Goal: Information Seeking & Learning: Learn about a topic

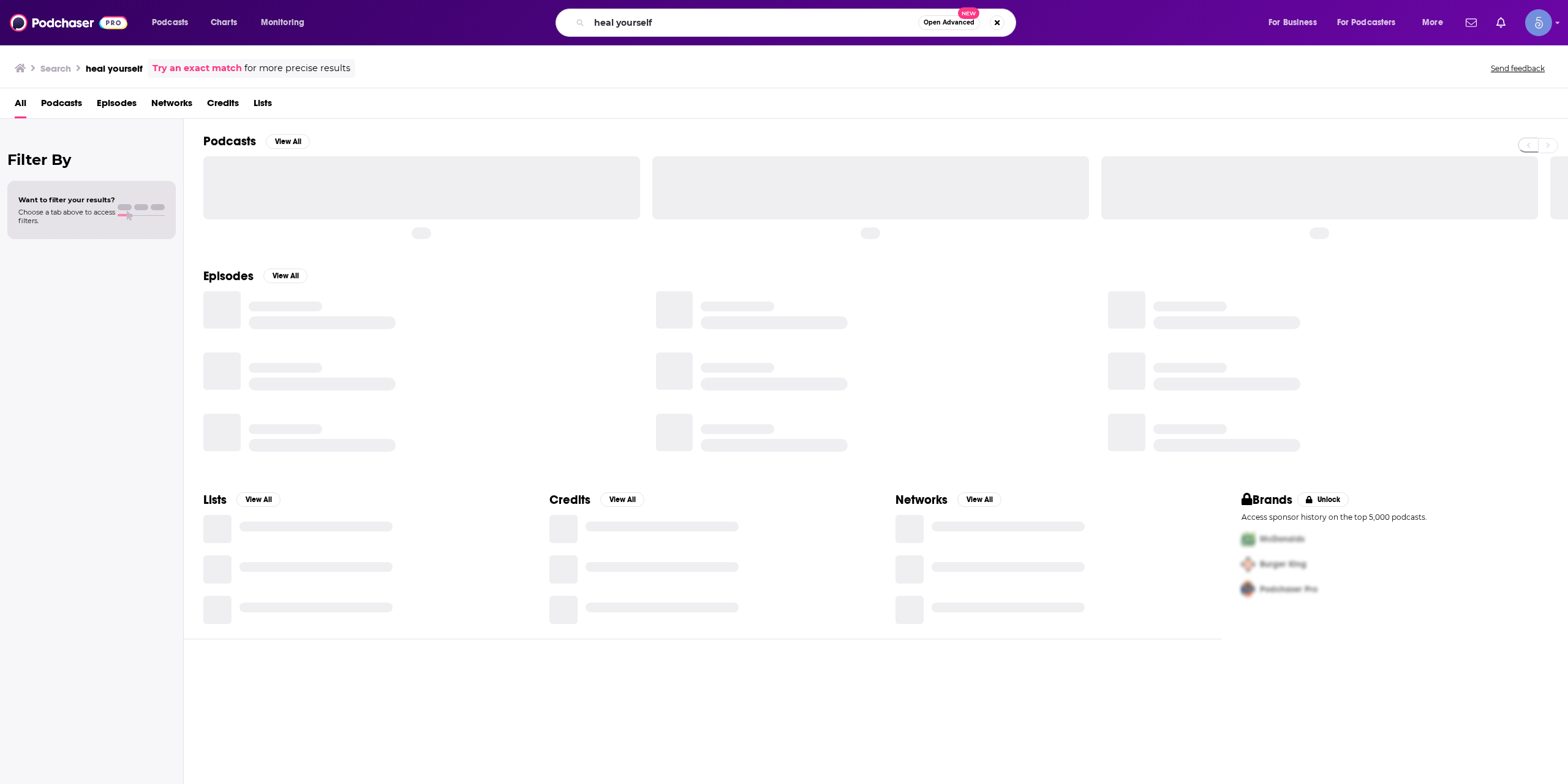
click at [665, 22] on input "heal yourself" at bounding box center [754, 23] width 329 height 20
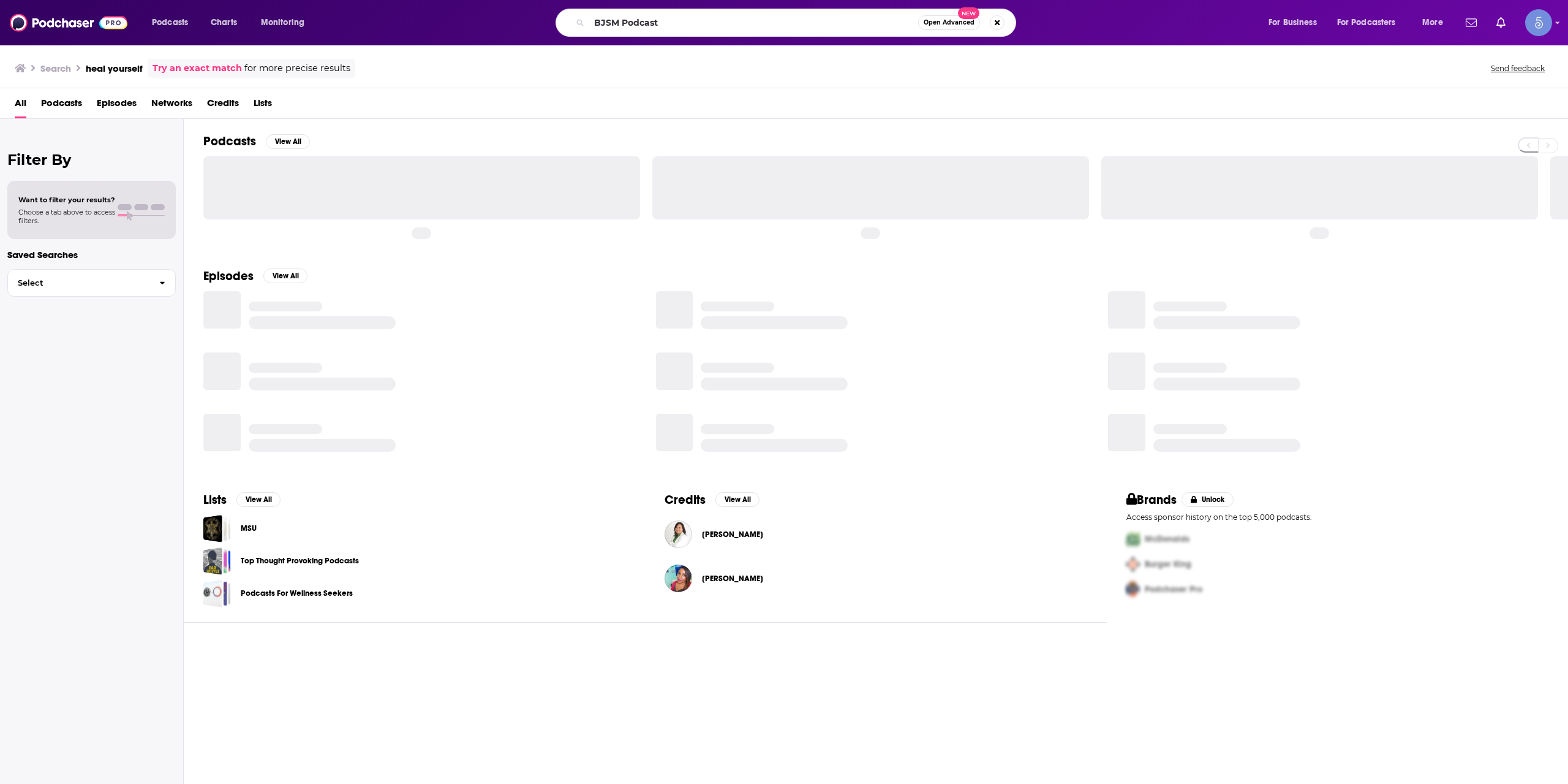
type input "BJSM Podcast"
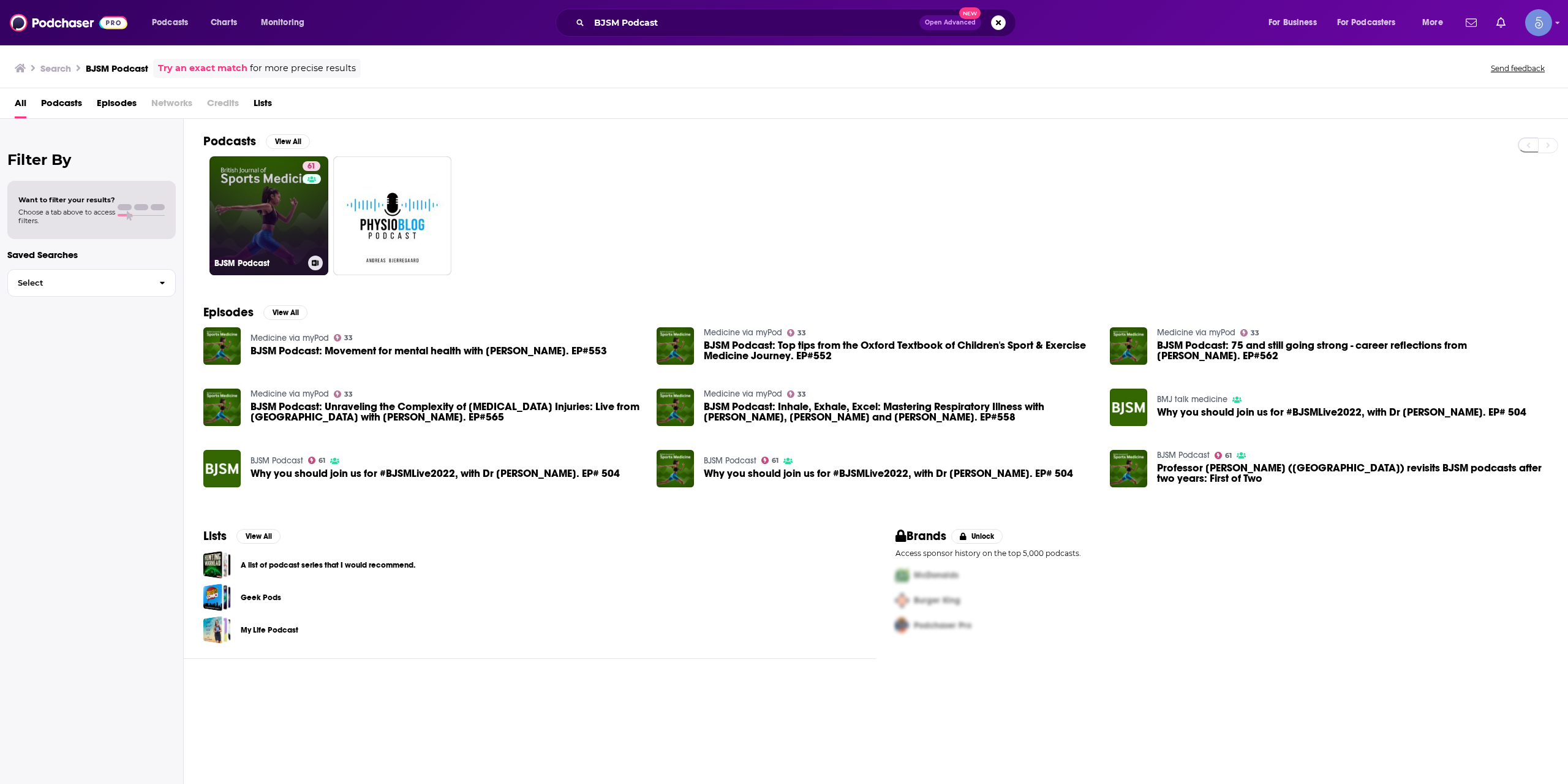
click at [279, 230] on link "61 BJSM Podcast" at bounding box center [269, 216] width 119 height 119
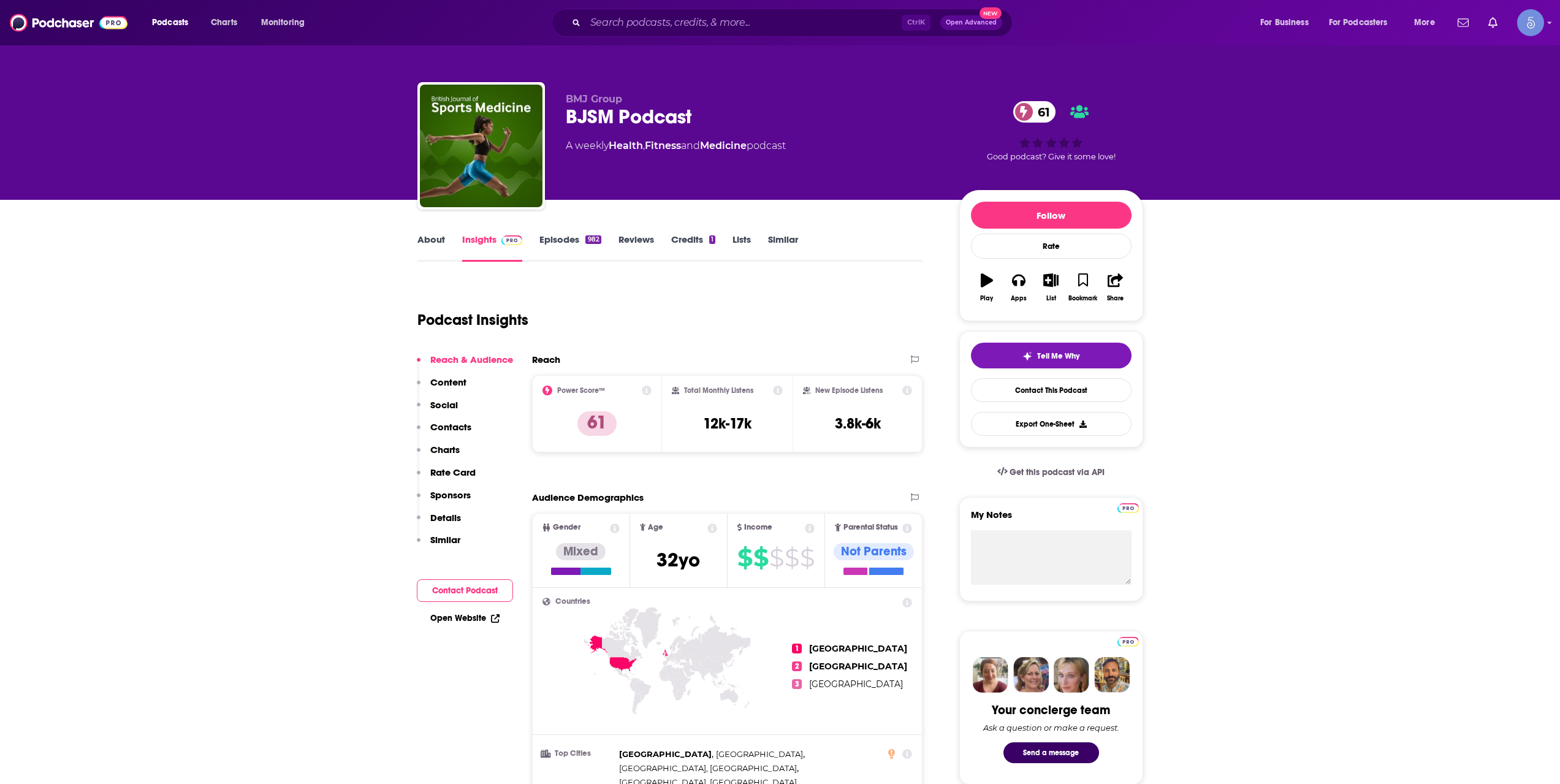
click at [429, 243] on link "About" at bounding box center [431, 247] width 27 height 28
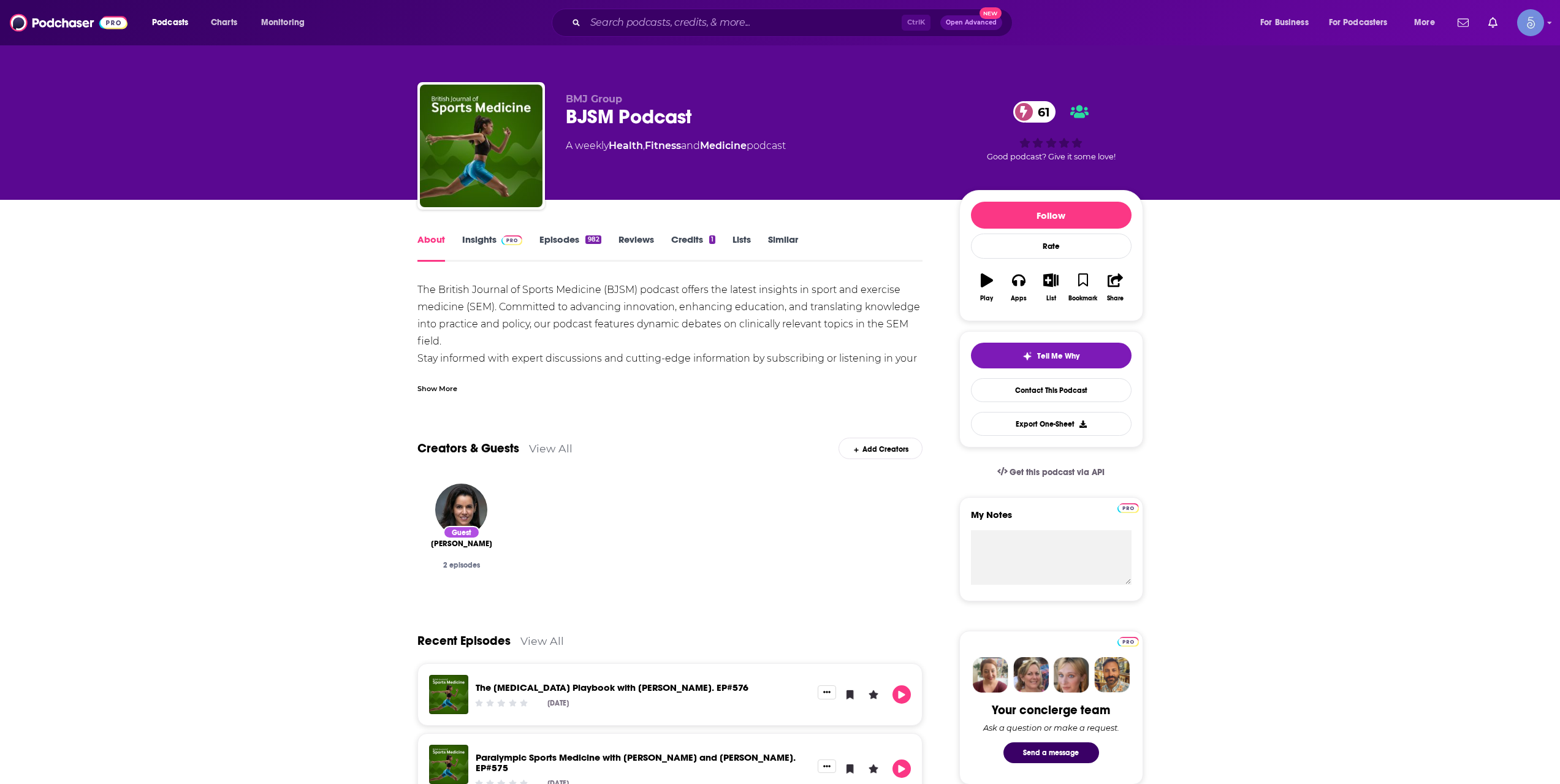
click at [434, 386] on div "Show More" at bounding box center [437, 387] width 40 height 12
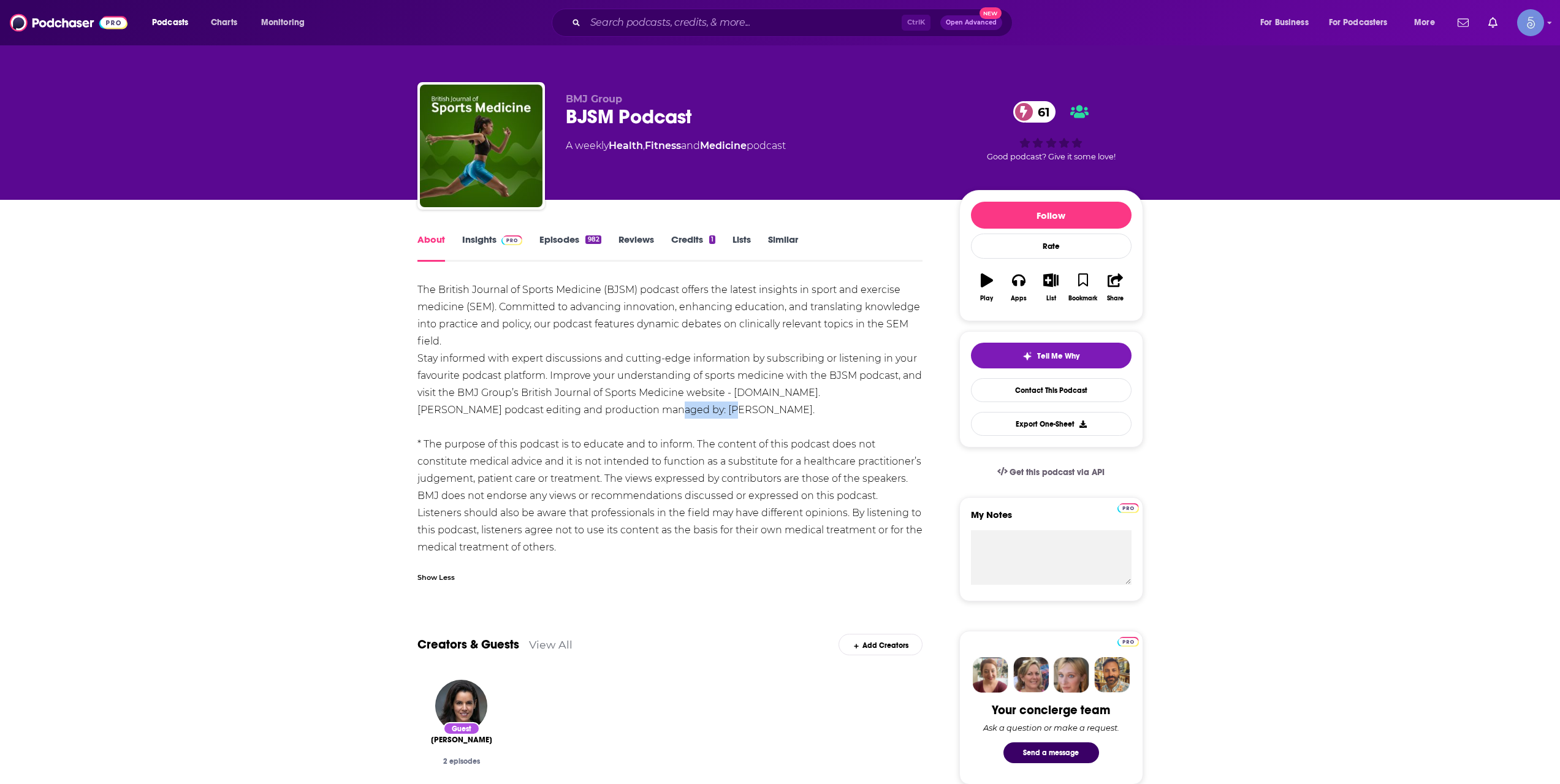
drag, startPoint x: 673, startPoint y: 410, endPoint x: 735, endPoint y: 408, distance: 62.0
click at [735, 408] on div "The British Journal of Sports Medicine (BJSM) podcast offers the latest insight…" at bounding box center [670, 418] width 506 height 275
copy div "[PERSON_NAME]"
click at [743, 38] on div "Podcasts Charts Monitoring Ctrl K Open Advanced New For Business For Podcasters…" at bounding box center [780, 23] width 1560 height 46
click at [743, 31] on input "Search podcasts, credits, & more..." at bounding box center [743, 23] width 316 height 20
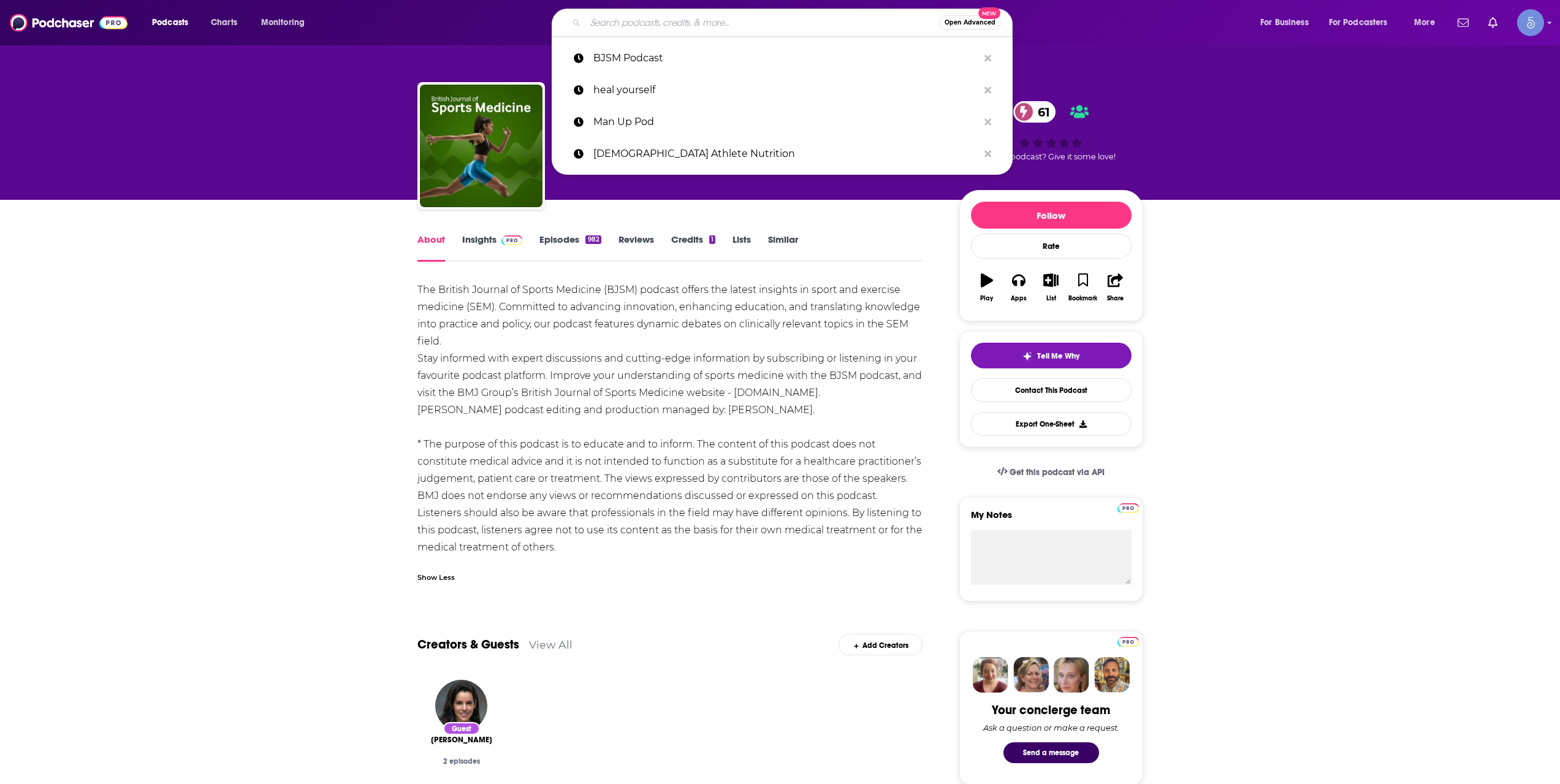
paste input "Peak Human - Unbiased Nutrition Info for Optimum Health, Fitness & Living"
type input "Peak Human - Unbiased Nutrition Info for Optimum Health, Fitness & Living"
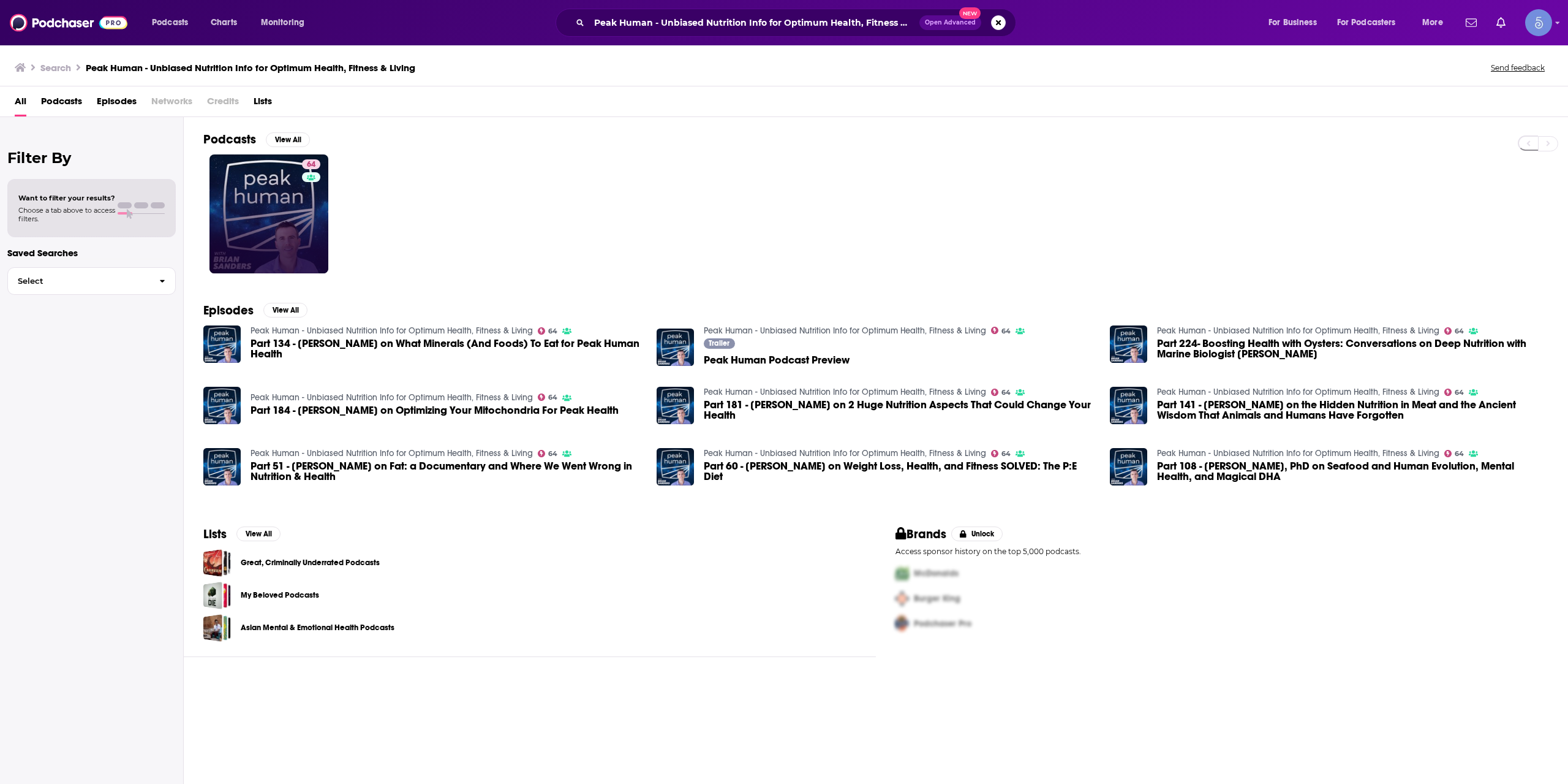
click at [296, 204] on link "64" at bounding box center [269, 214] width 119 height 119
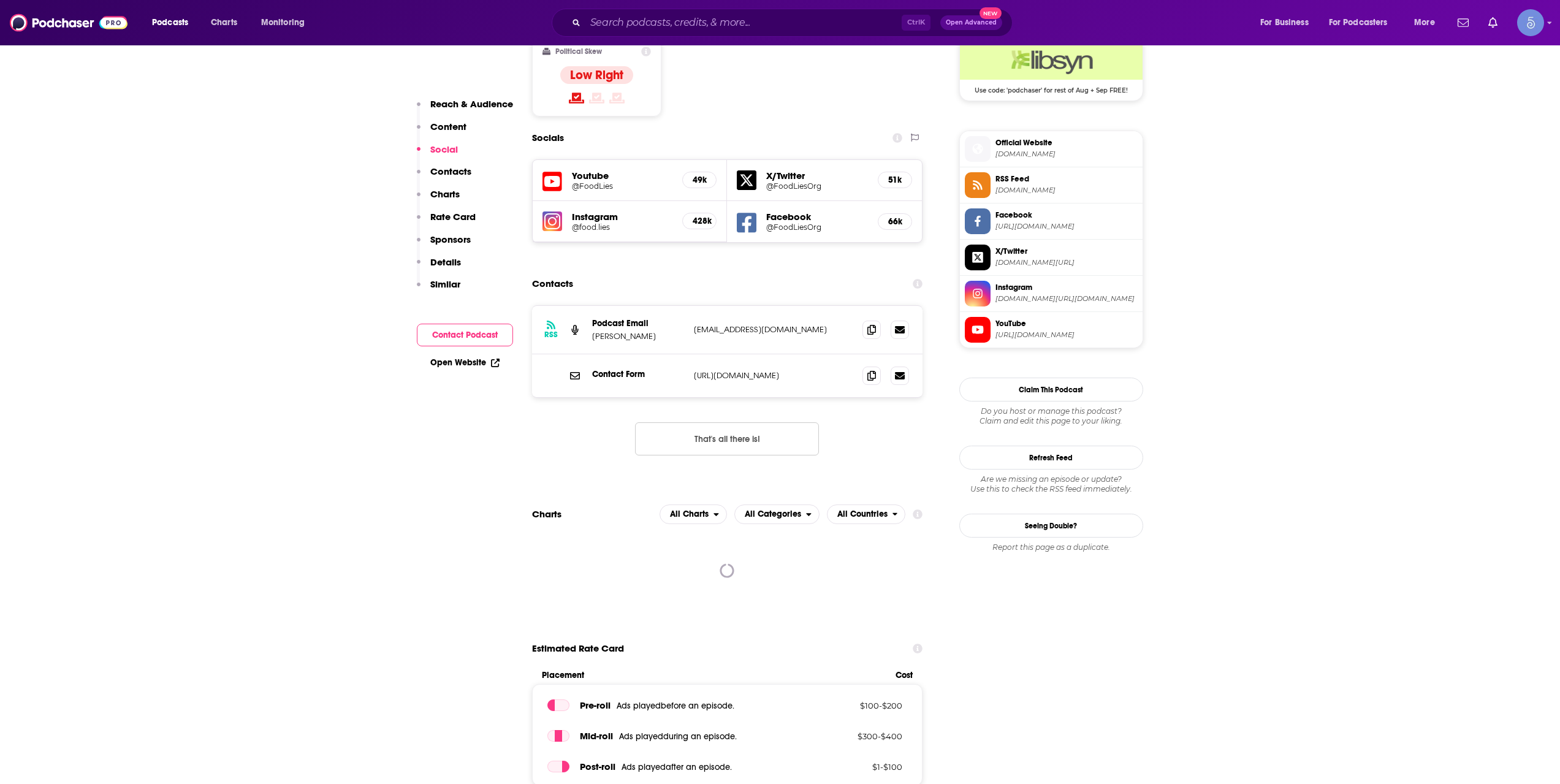
scroll to position [817, 0]
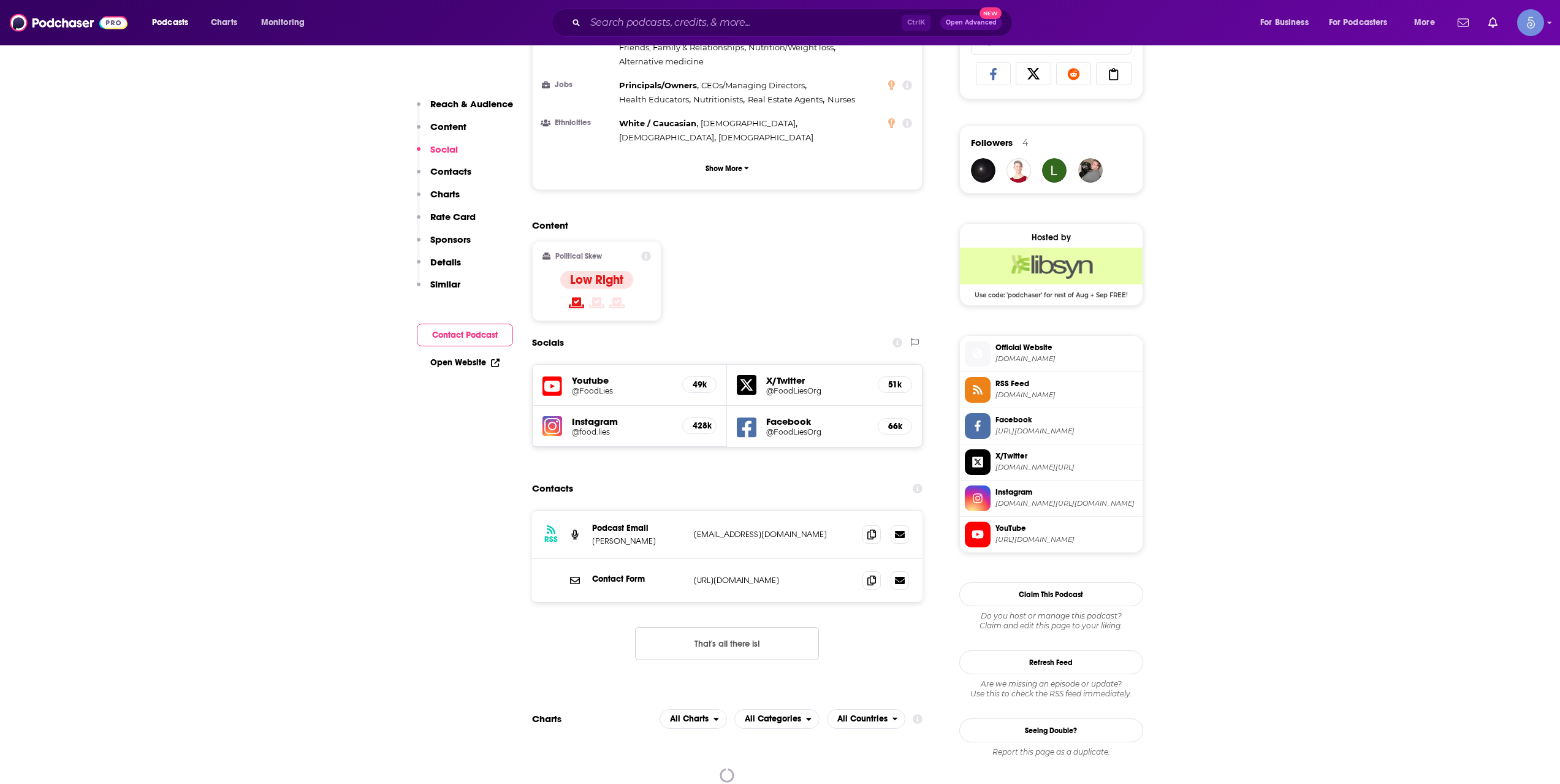
click at [600, 374] on h5 "Youtube" at bounding box center [622, 380] width 101 height 12
click at [604, 386] on h5 "@FoodLies" at bounding box center [622, 391] width 101 height 9
